Goal: Information Seeking & Learning: Learn about a topic

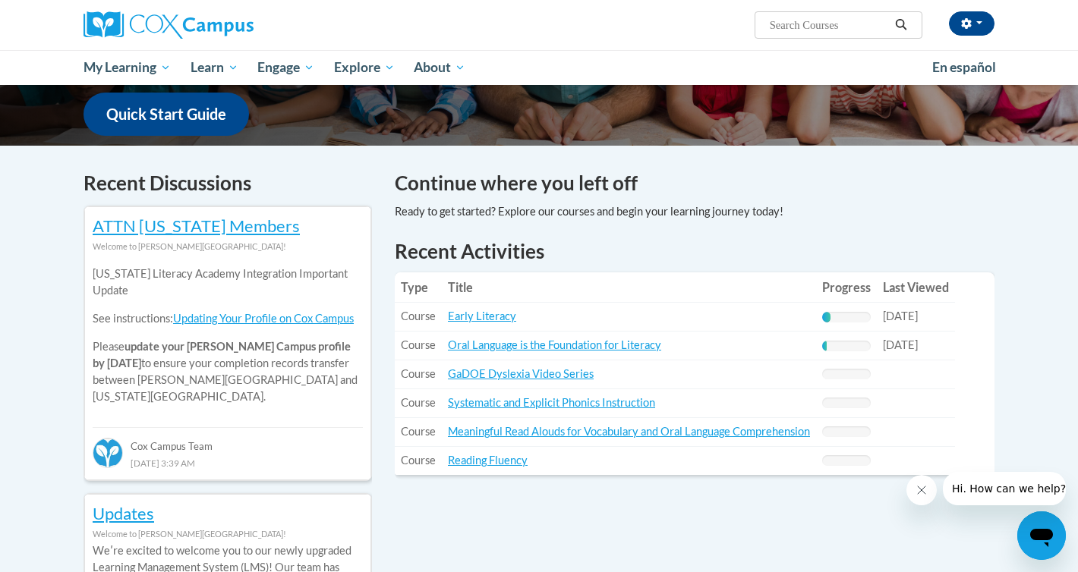
scroll to position [389, 0]
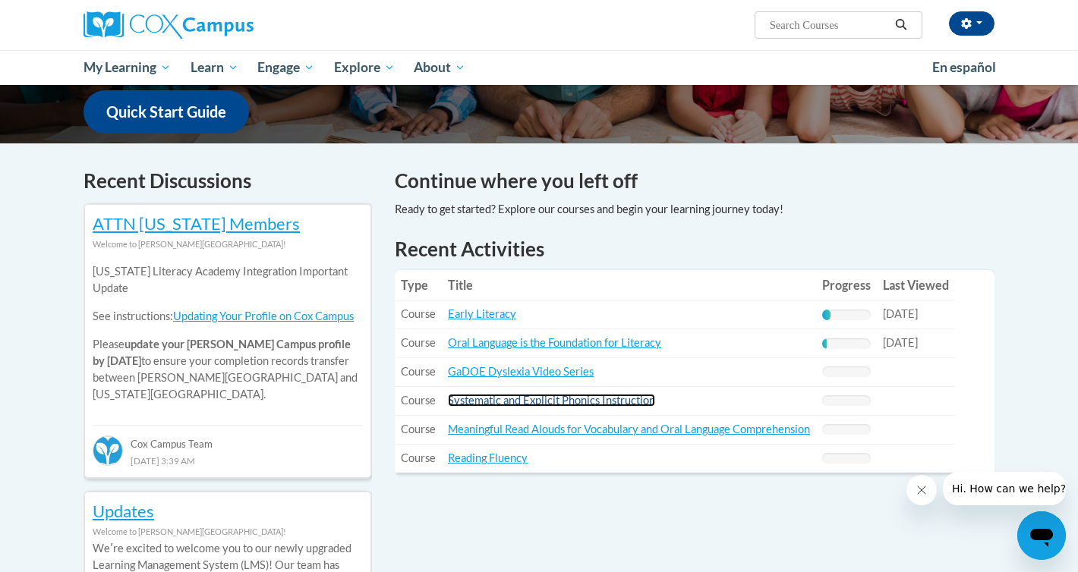
click at [492, 400] on link "Systematic and Explicit Phonics Instruction" at bounding box center [551, 400] width 207 height 13
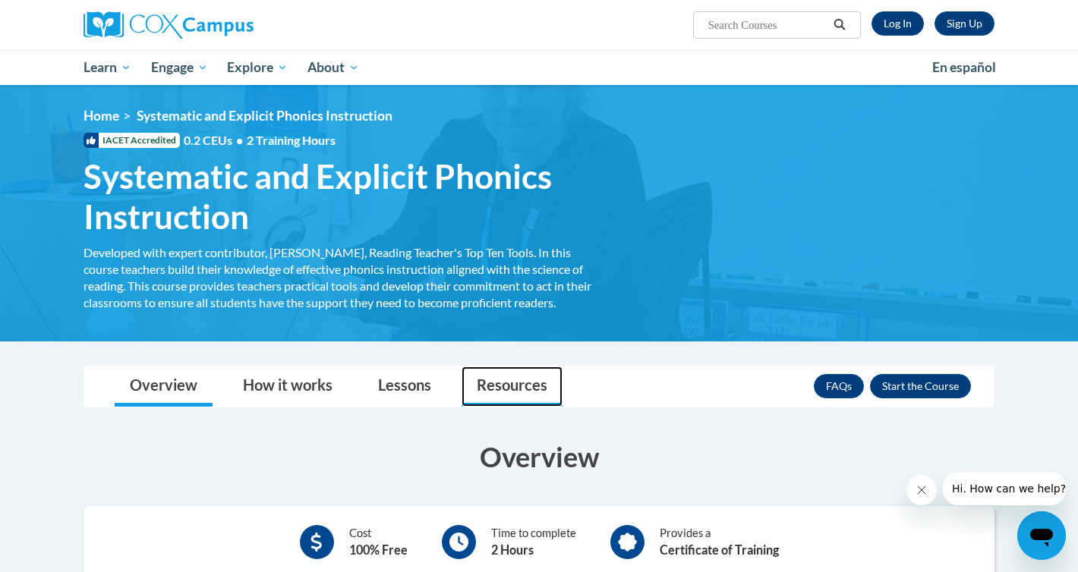
click at [511, 382] on link "Resources" at bounding box center [511, 387] width 101 height 40
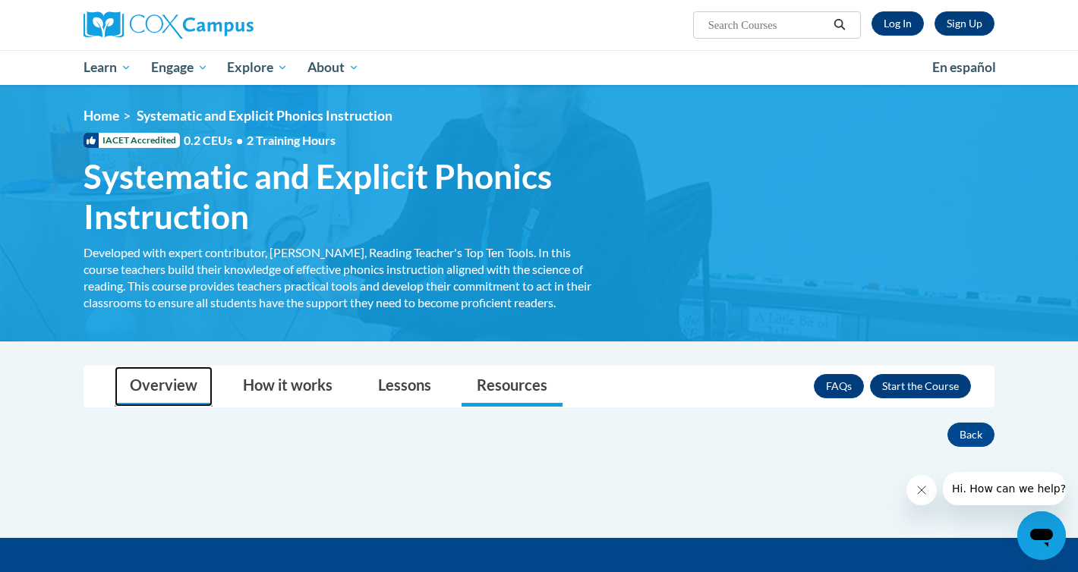
click at [166, 379] on link "Overview" at bounding box center [164, 387] width 98 height 40
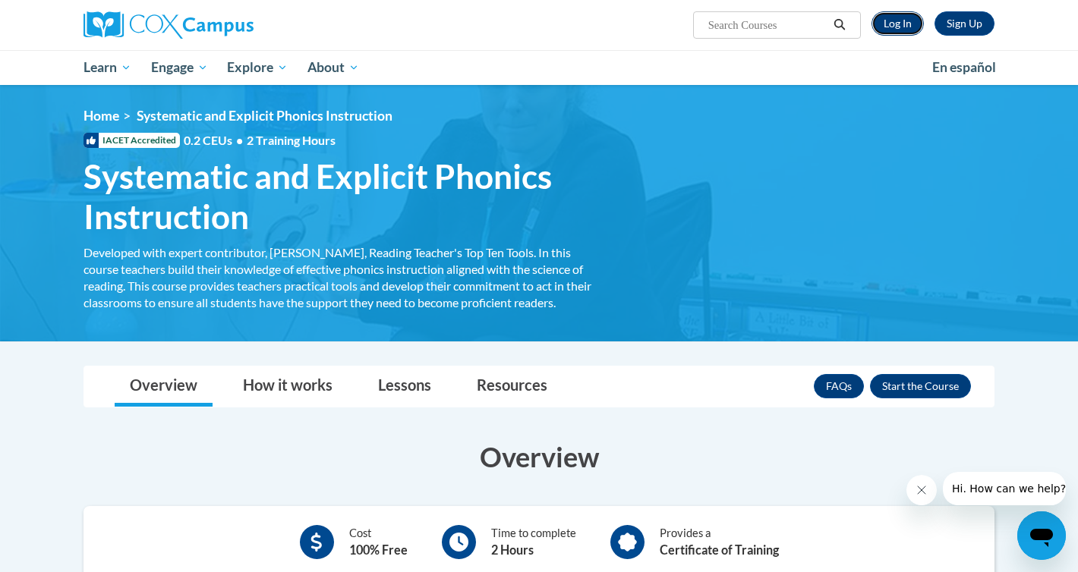
click at [899, 25] on link "Log In" at bounding box center [897, 23] width 52 height 24
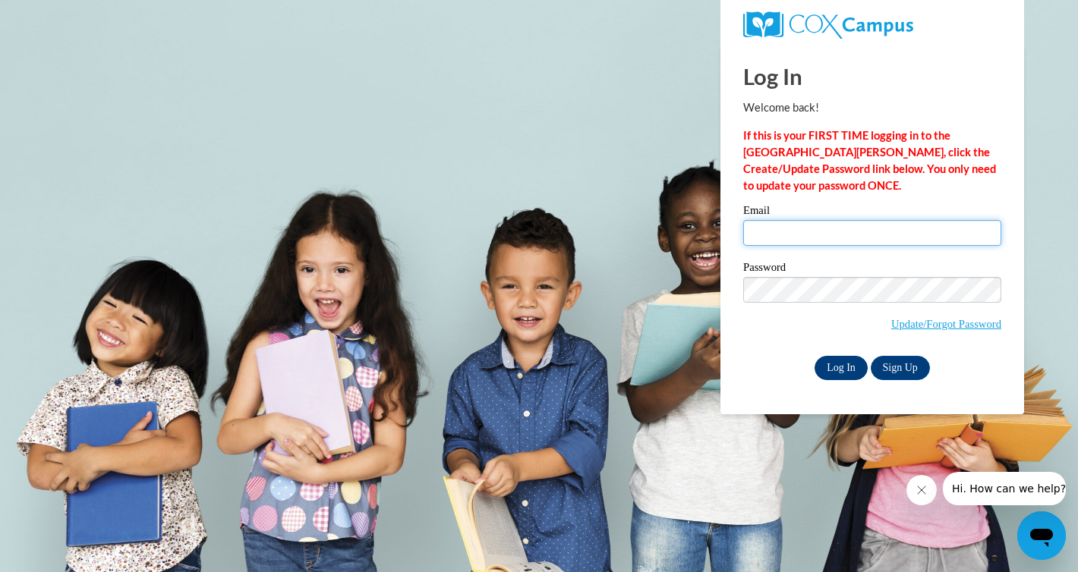
type input "llancette@altoona.k12.wi.us"
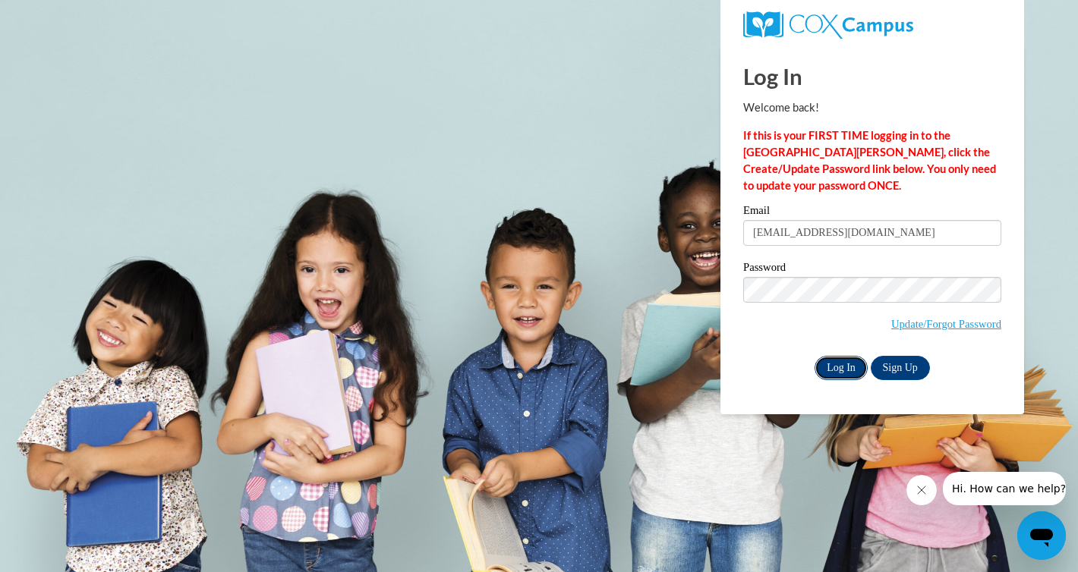
click at [842, 367] on input "Log In" at bounding box center [840, 368] width 53 height 24
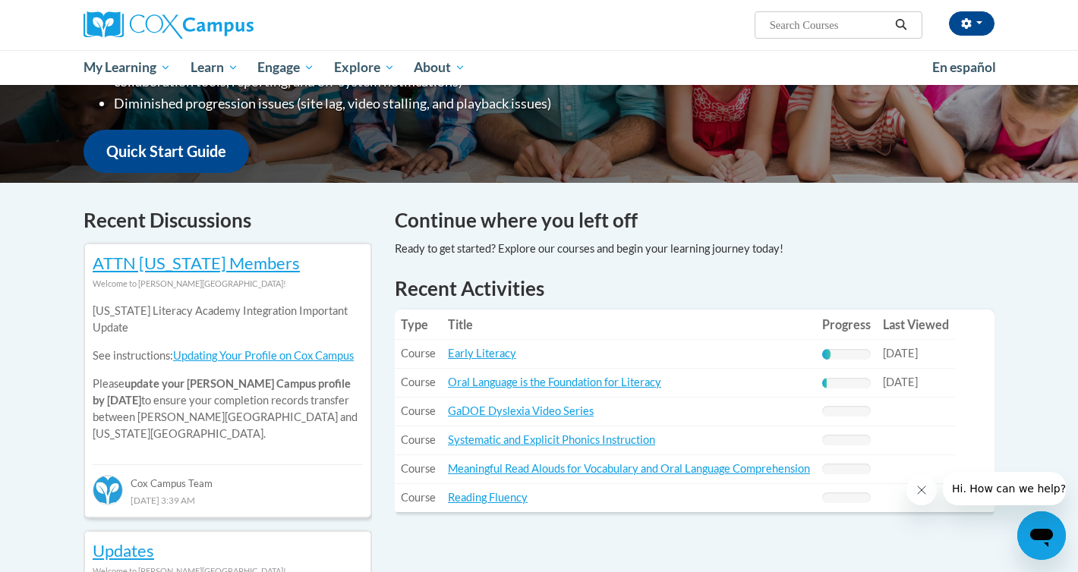
scroll to position [352, 0]
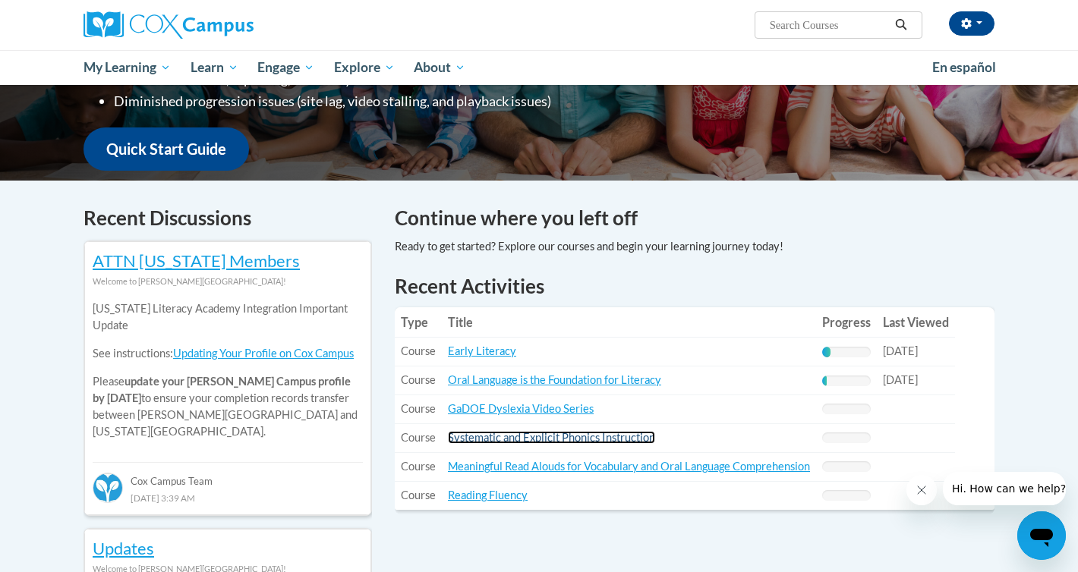
click at [565, 437] on link "Systematic and Explicit Phonics Instruction" at bounding box center [551, 437] width 207 height 13
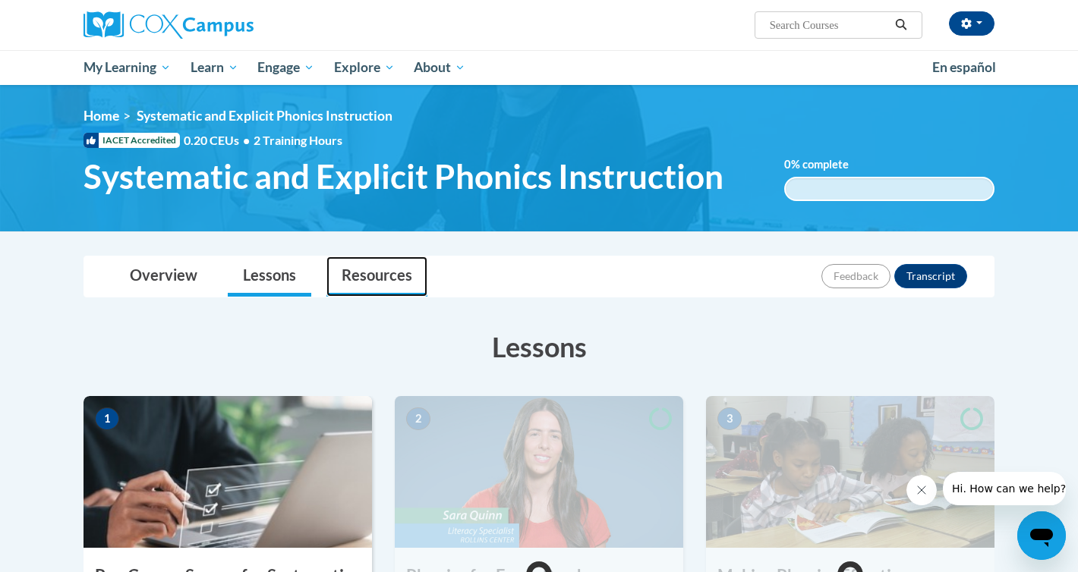
click at [395, 274] on link "Resources" at bounding box center [376, 277] width 101 height 40
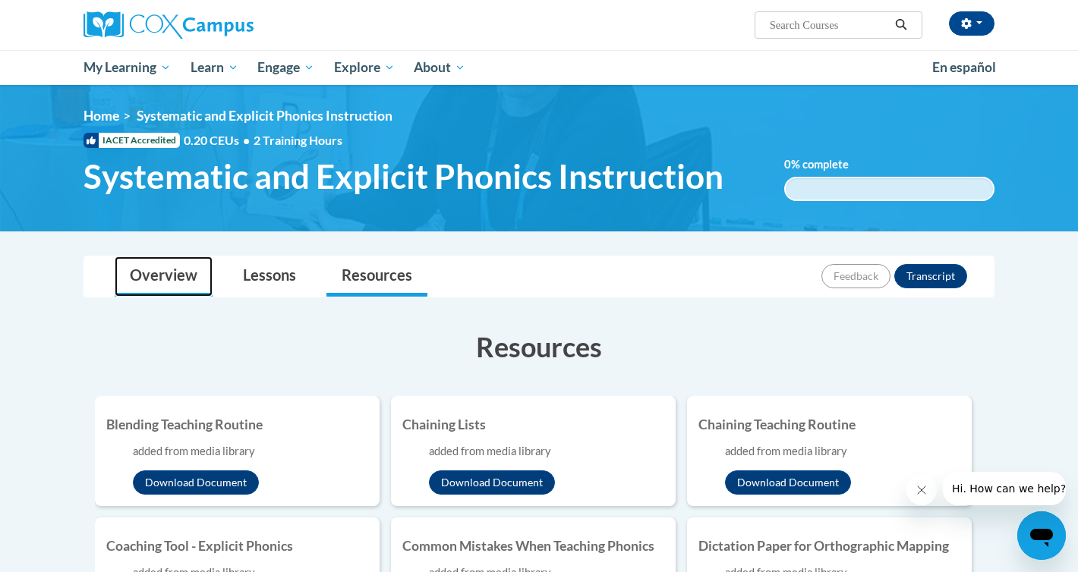
click at [166, 274] on link "Overview" at bounding box center [164, 277] width 98 height 40
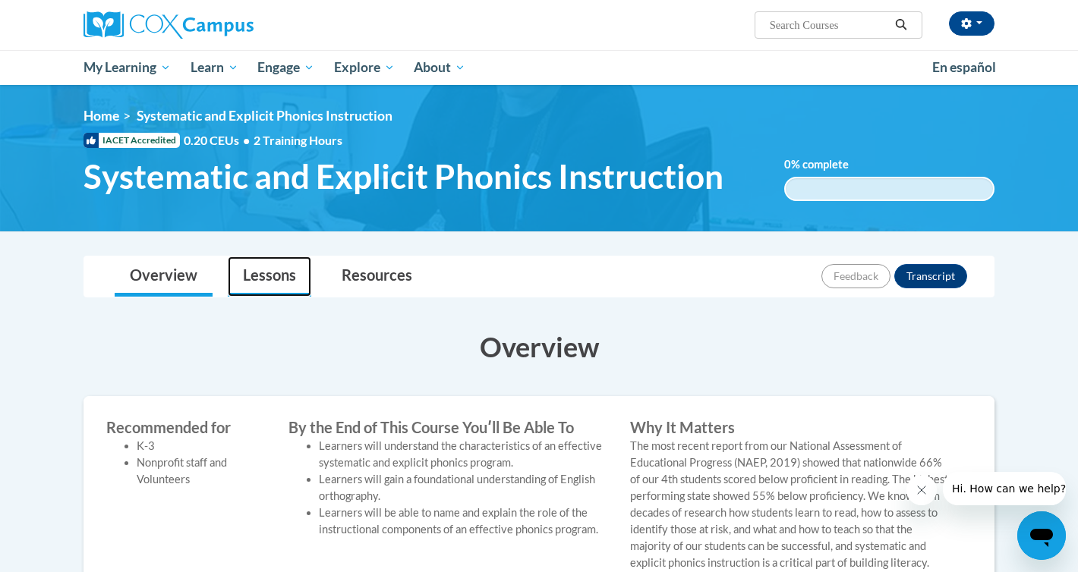
click at [277, 272] on link "Lessons" at bounding box center [269, 277] width 83 height 40
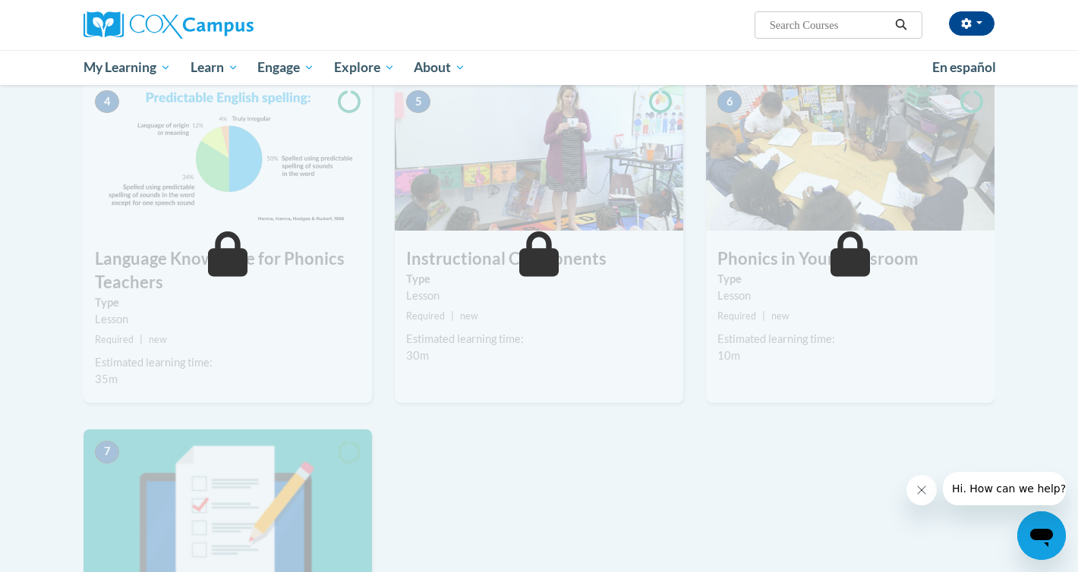
scroll to position [668, 0]
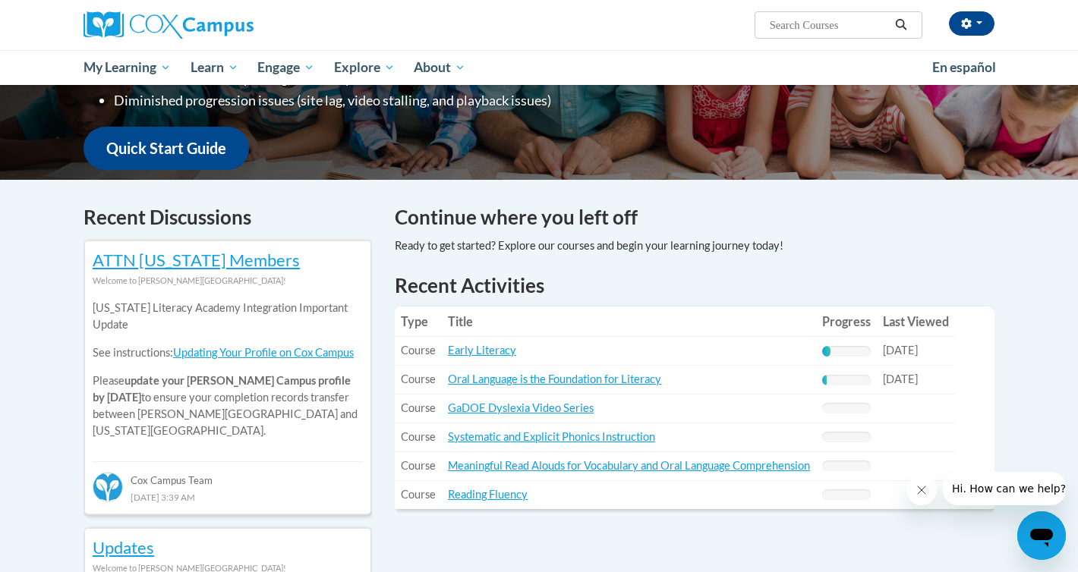
scroll to position [356, 0]
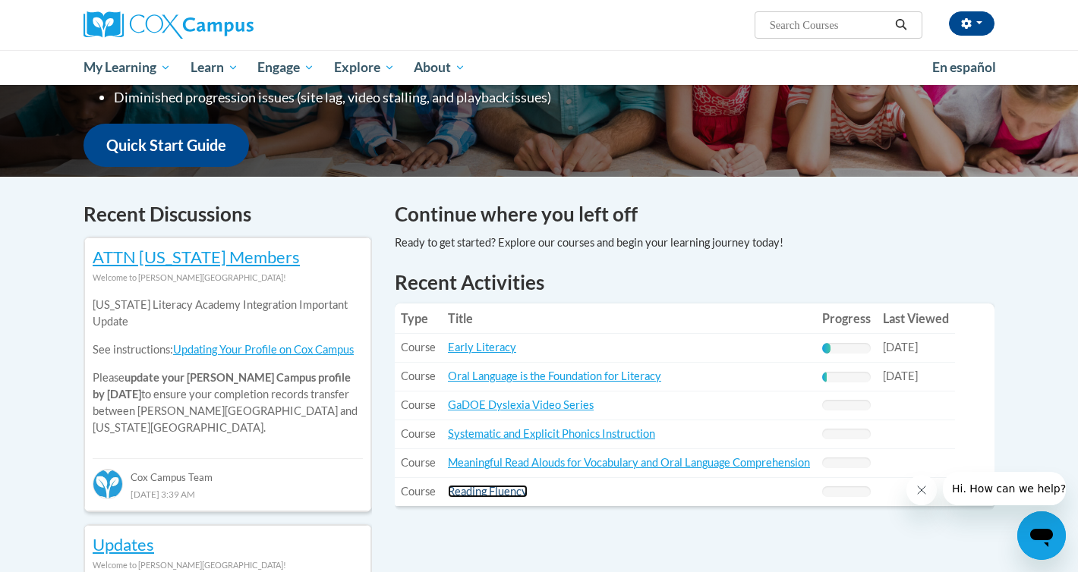
click at [481, 492] on link "Reading Fluency" at bounding box center [488, 491] width 80 height 13
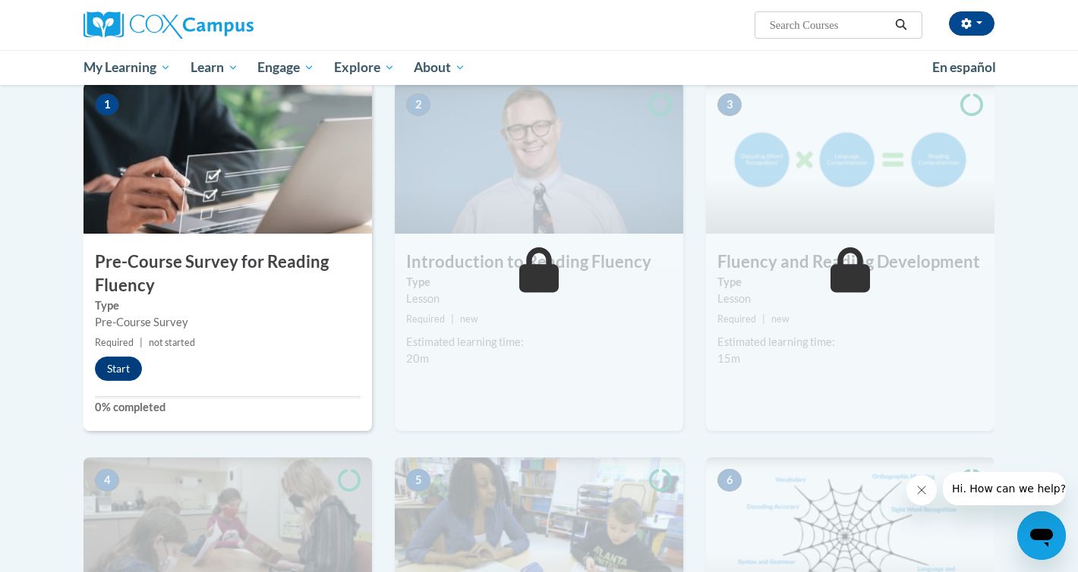
scroll to position [313, 0]
click at [119, 367] on button "Start" at bounding box center [118, 369] width 47 height 24
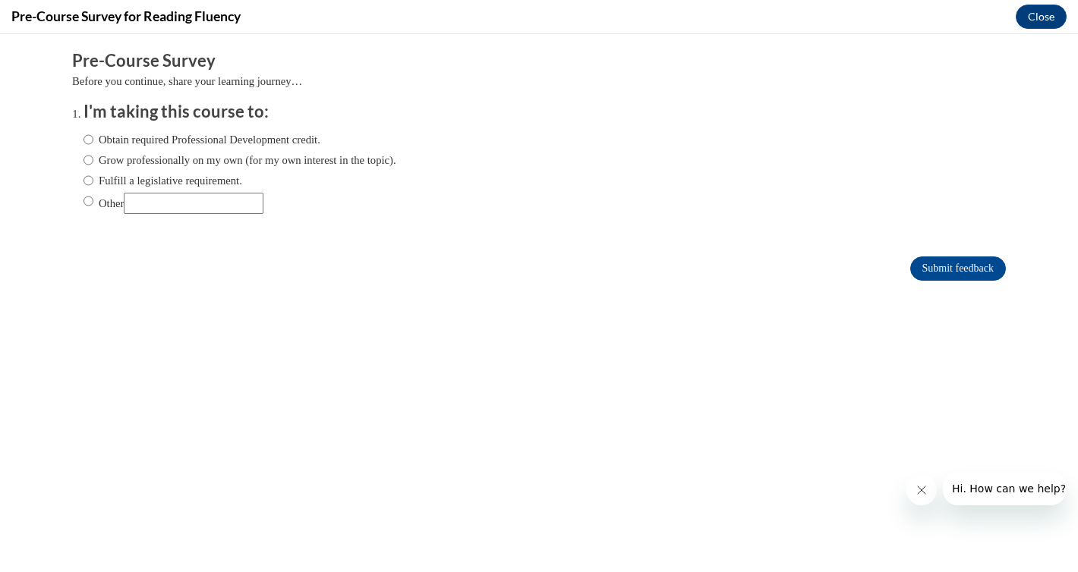
scroll to position [0, 0]
click at [89, 180] on input "Fulfill a legislative requirement." at bounding box center [88, 180] width 10 height 17
radio input "true"
click at [946, 261] on input "Submit feedback" at bounding box center [958, 269] width 96 height 24
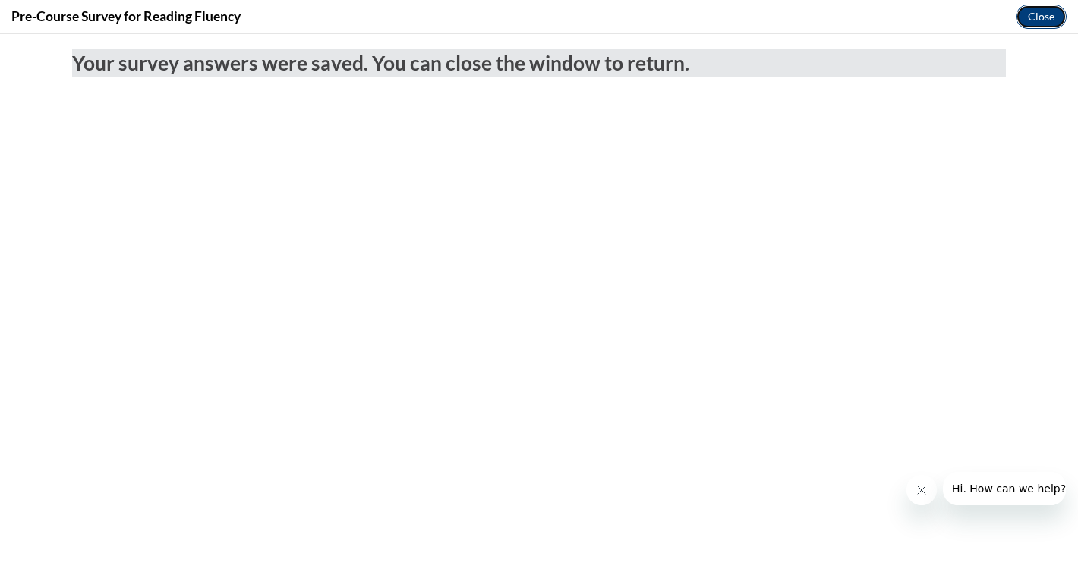
click at [1040, 13] on button "Close" at bounding box center [1040, 17] width 51 height 24
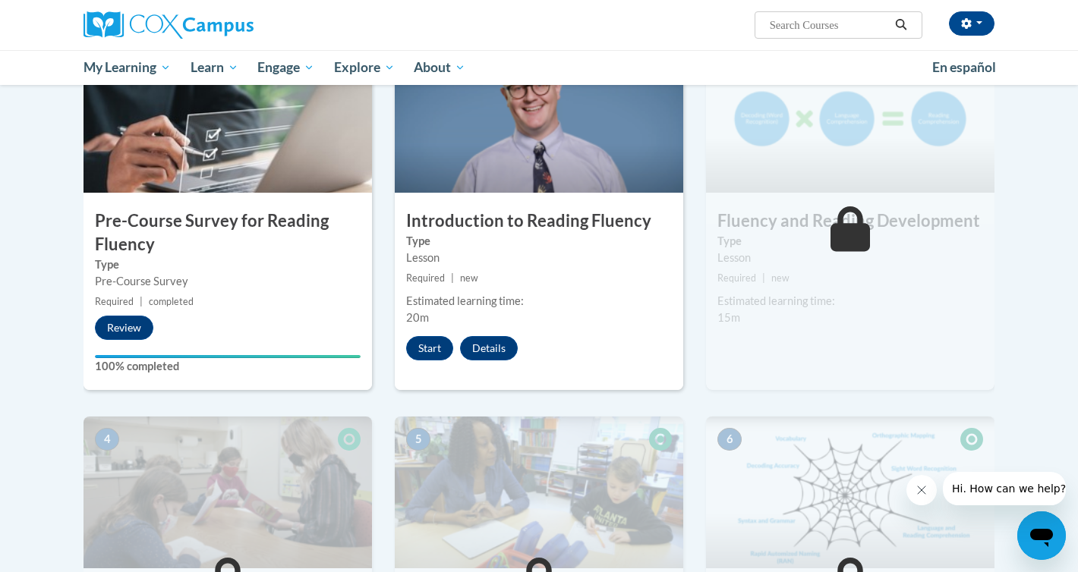
scroll to position [352, 0]
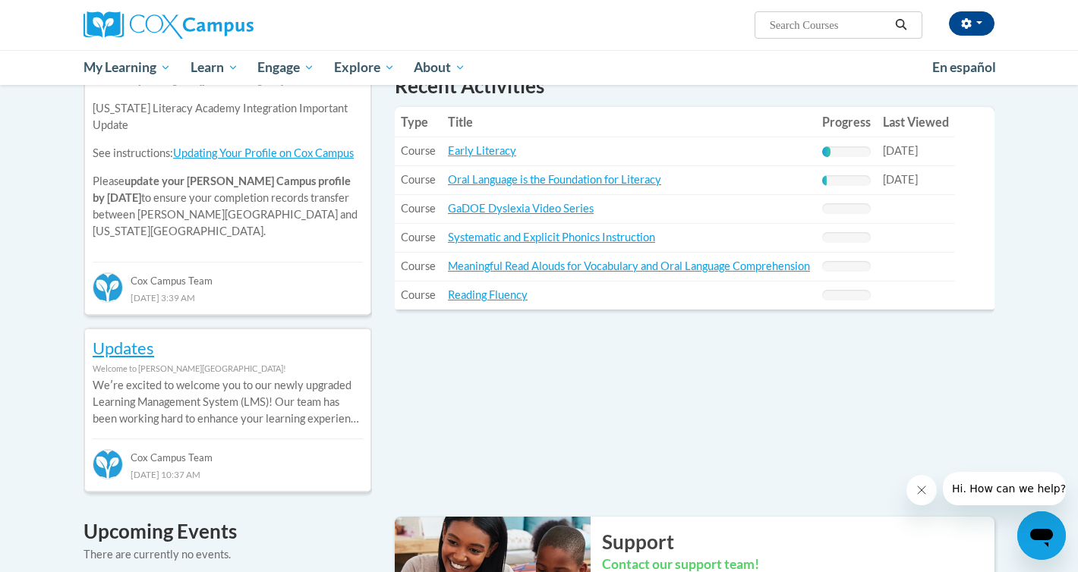
scroll to position [547, 0]
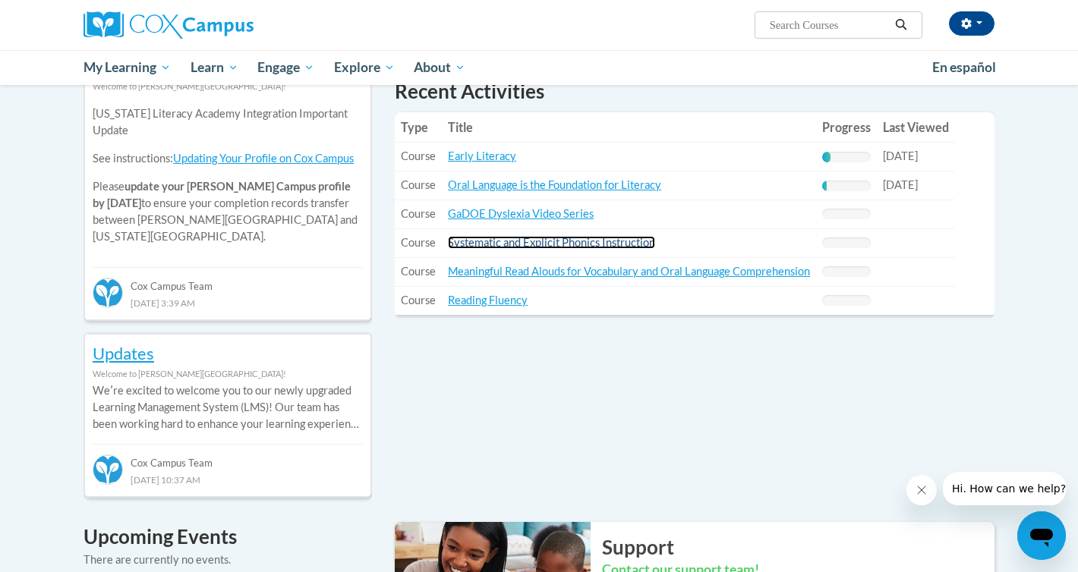
click at [556, 239] on link "Systematic and Explicit Phonics Instruction" at bounding box center [551, 242] width 207 height 13
click at [493, 304] on link "Reading Fluency" at bounding box center [488, 300] width 80 height 13
click at [498, 249] on link "Systematic and Explicit Phonics Instruction" at bounding box center [551, 242] width 207 height 13
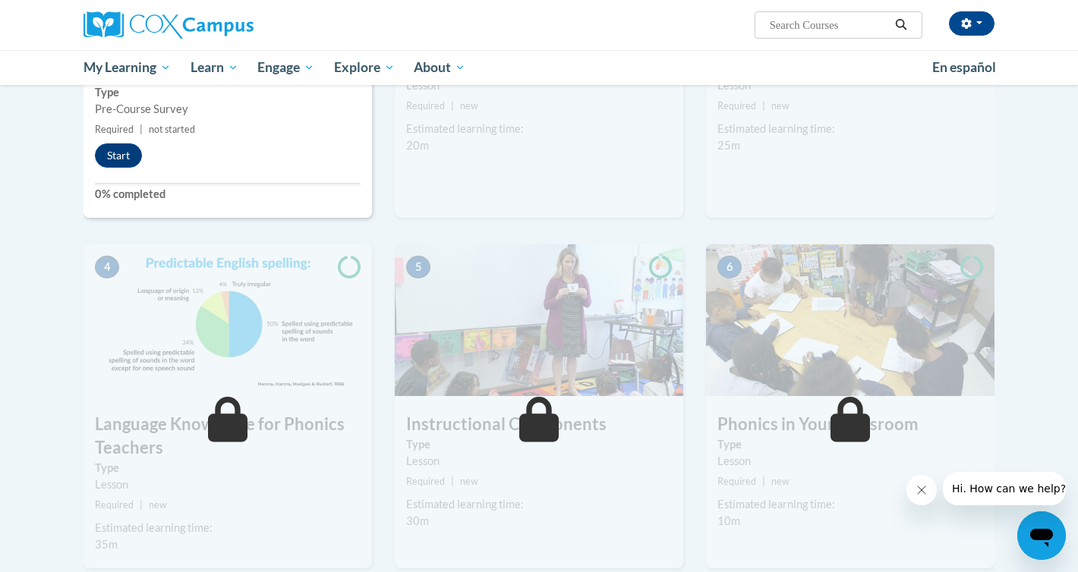
scroll to position [351, 0]
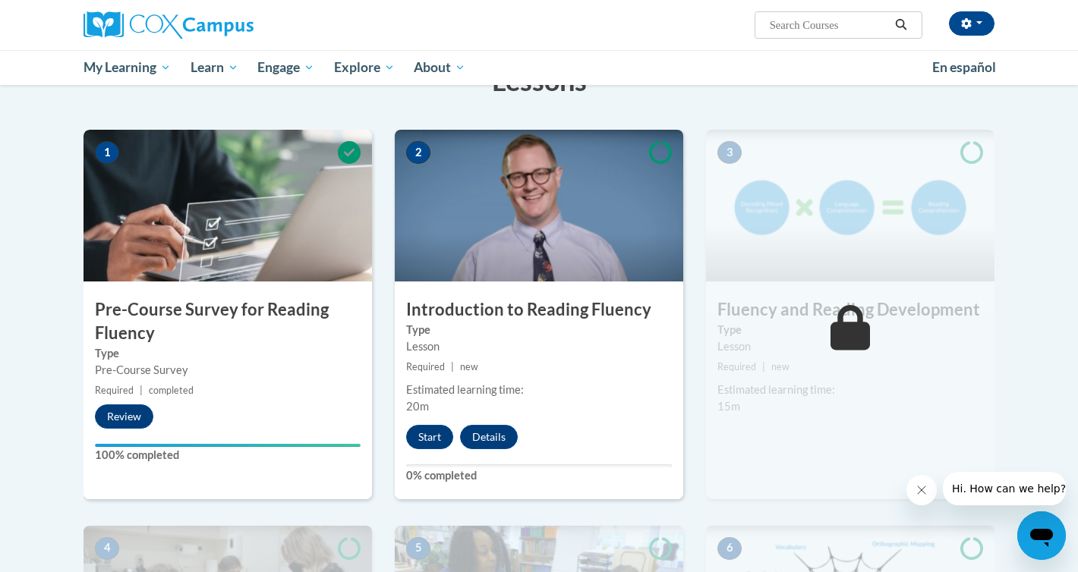
scroll to position [265, 0]
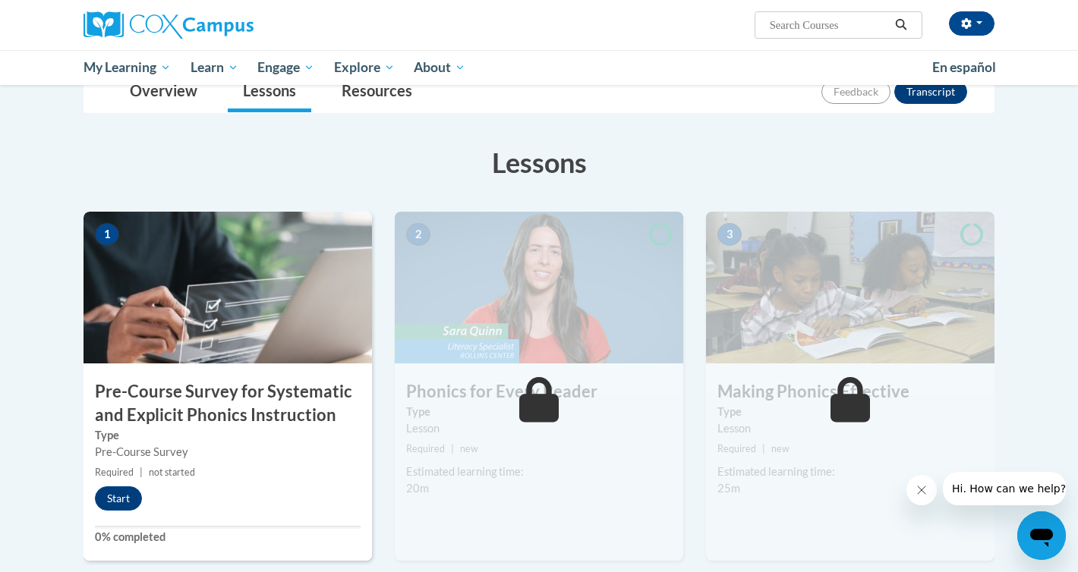
scroll to position [112, 0]
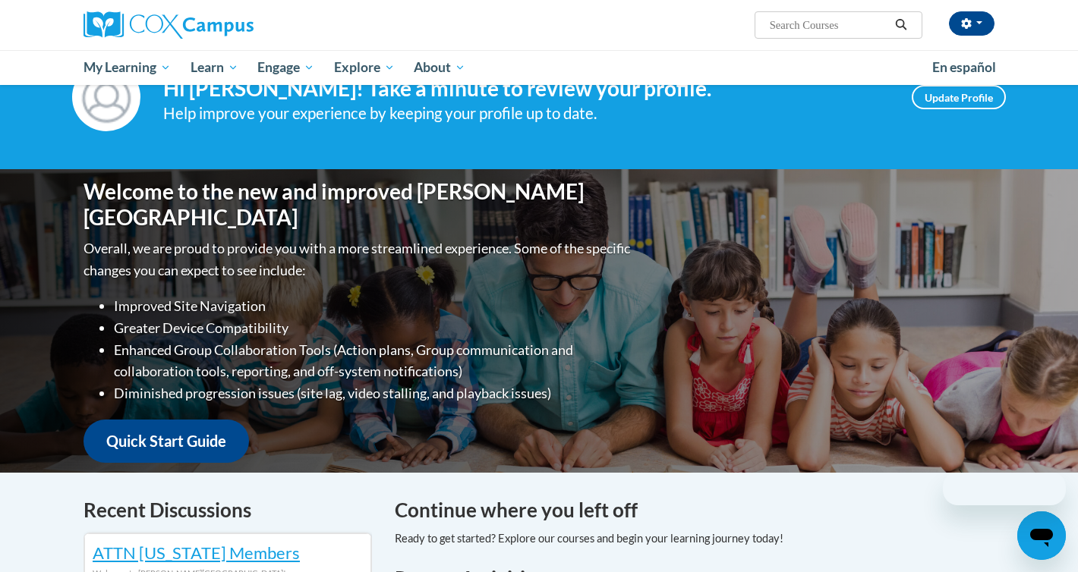
scroll to position [547, 0]
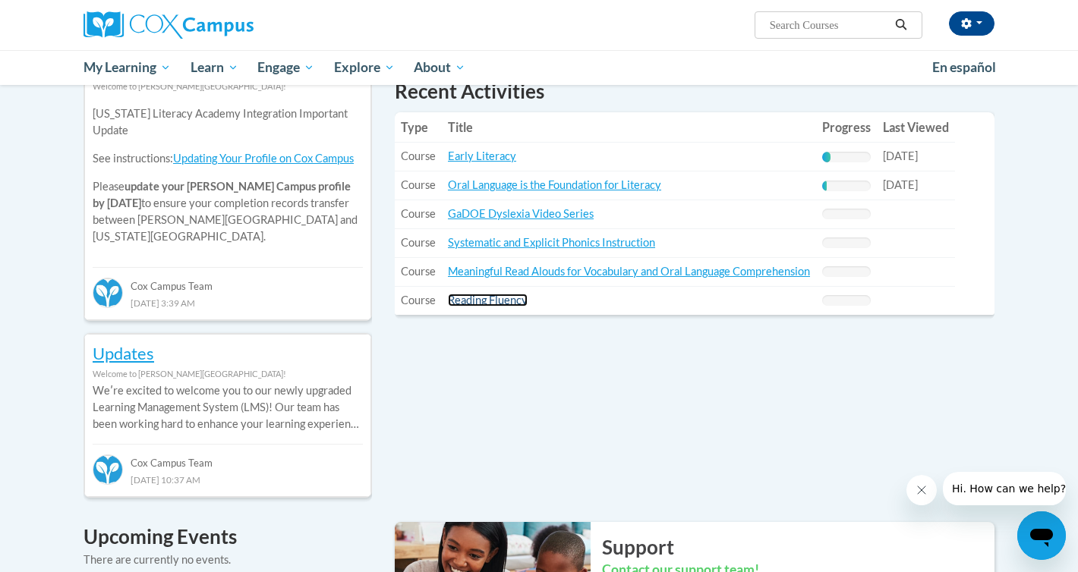
click at [496, 303] on link "Reading Fluency" at bounding box center [488, 300] width 80 height 13
